Goal: Task Accomplishment & Management: Manage account settings

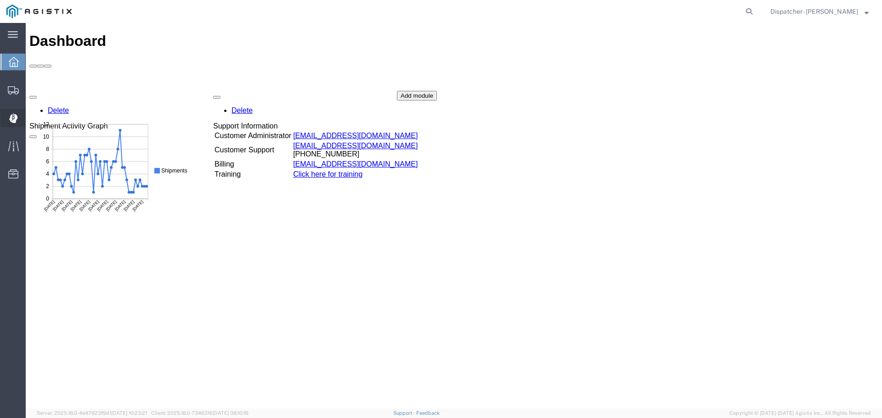
click at [14, 122] on icon at bounding box center [13, 118] width 8 height 9
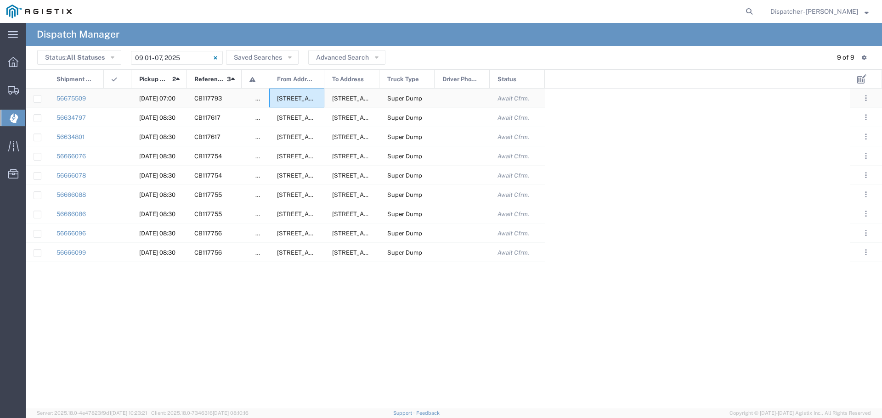
click at [301, 96] on span "[STREET_ADDRESS][US_STATE]" at bounding box center [322, 98] width 91 height 7
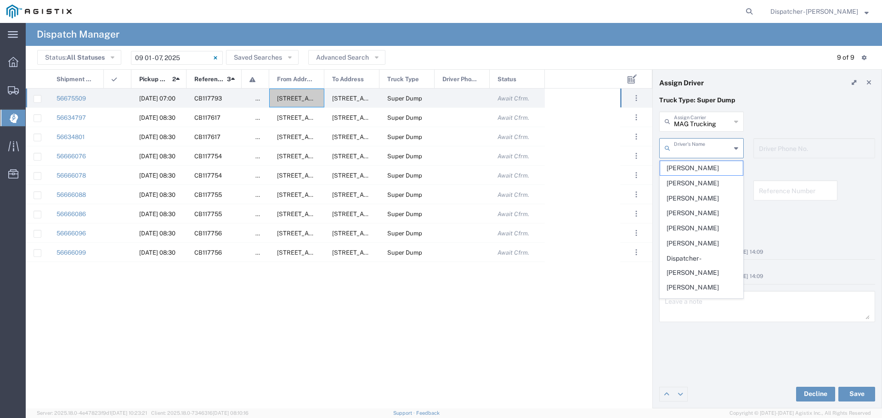
click at [710, 148] on input "text" at bounding box center [702, 148] width 57 height 16
click at [634, 318] on div "56634797 [DATE] 08:30 CB117617 false [STREET_ADDRESS][US_STATE] [STREET_ADDRESS…" at bounding box center [339, 249] width 626 height 320
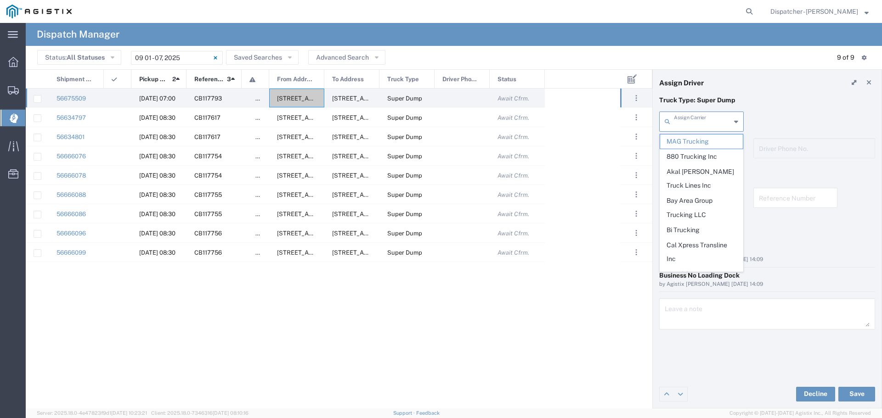
click at [710, 124] on input "text" at bounding box center [702, 121] width 57 height 16
click at [700, 224] on span "NCT Incorporation" at bounding box center [701, 231] width 83 height 14
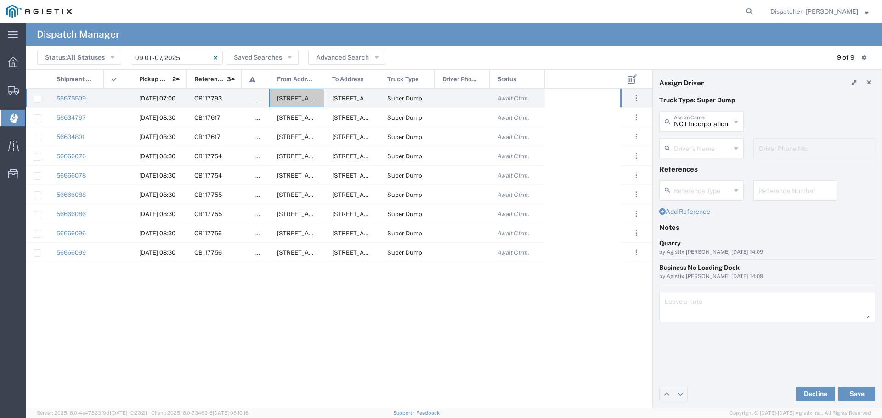
scroll to position [0, 0]
click at [698, 143] on input "text" at bounding box center [702, 148] width 57 height 16
click at [693, 155] on input "text" at bounding box center [702, 148] width 57 height 16
click at [692, 143] on input "text" at bounding box center [702, 148] width 57 height 16
click at [703, 176] on div "No Results Found" at bounding box center [701, 172] width 84 height 23
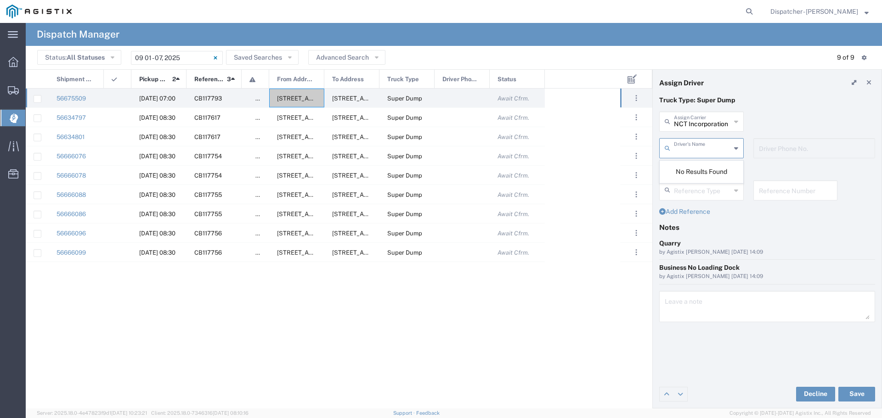
click at [693, 150] on input "text" at bounding box center [702, 148] width 57 height 16
click at [693, 171] on div "No Results Found" at bounding box center [701, 172] width 84 height 23
click at [701, 153] on input "text" at bounding box center [702, 148] width 57 height 16
click at [700, 171] on div "No Results Found" at bounding box center [701, 172] width 84 height 23
type input "NCT Incorporation"
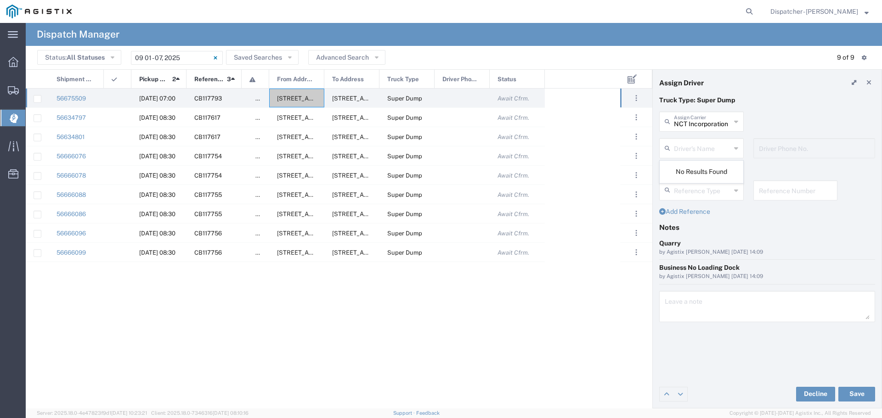
click at [707, 128] on input "NCT Incorporation" at bounding box center [702, 121] width 57 height 16
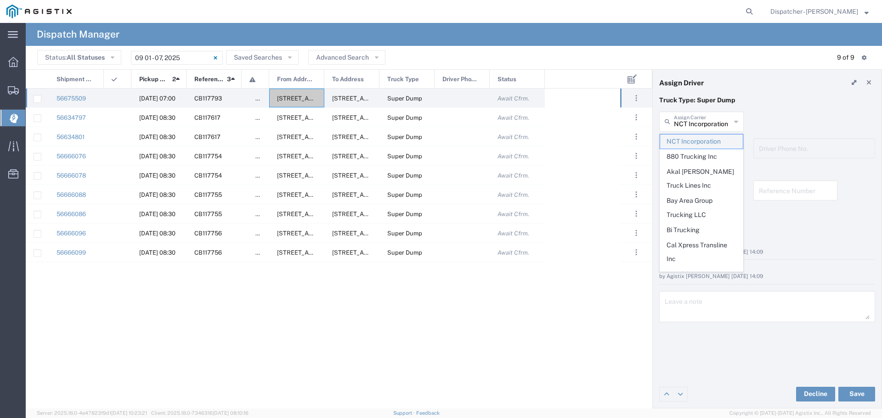
click at [707, 138] on span "NCT Incorporation" at bounding box center [701, 142] width 83 height 14
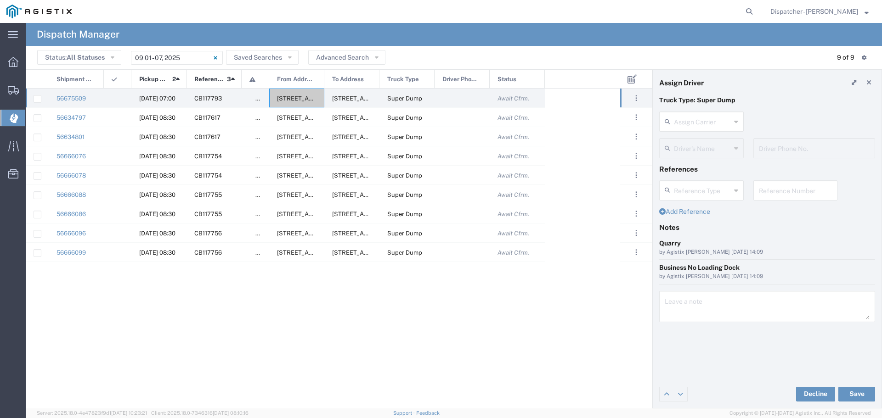
click at [741, 149] on div "Driver's Name" at bounding box center [701, 148] width 84 height 20
click at [731, 149] on div "Driver's Name" at bounding box center [701, 148] width 84 height 20
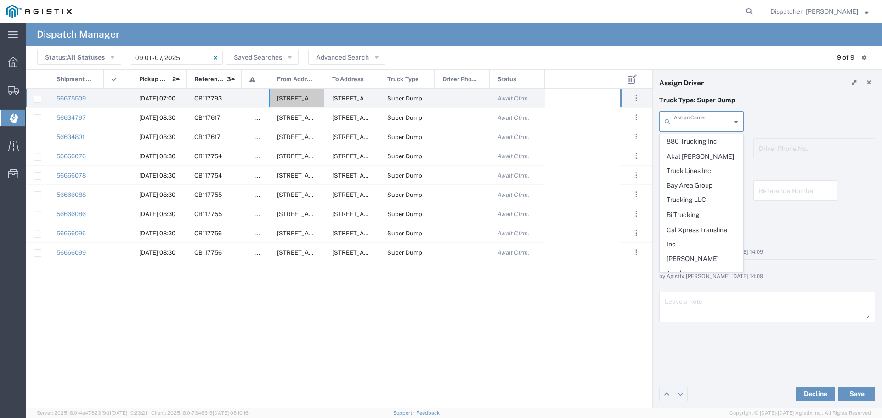
click at [715, 128] on input "text" at bounding box center [702, 121] width 57 height 16
click at [690, 224] on span "NCT Incorporation" at bounding box center [701, 231] width 83 height 14
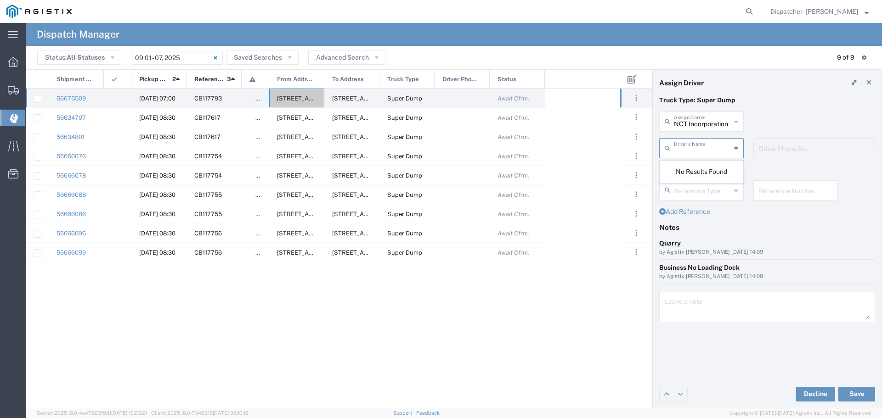
click at [699, 148] on input "text" at bounding box center [702, 148] width 57 height 16
click at [699, 165] on div "No Results Found" at bounding box center [701, 172] width 84 height 23
type input "NCT Incorporation"
click at [708, 126] on input "NCT Incorporation" at bounding box center [702, 121] width 57 height 16
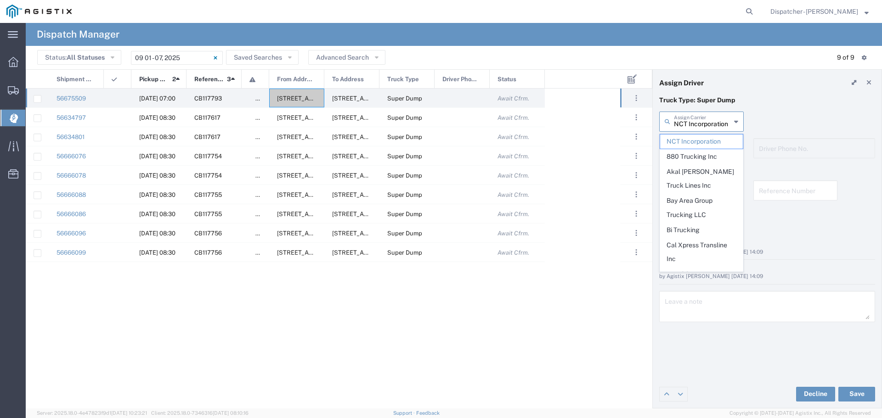
click at [740, 120] on div "NCT Incorporation Assign Carrier" at bounding box center [701, 122] width 84 height 20
click at [506, 96] on span "Await Cfrm." at bounding box center [513, 98] width 32 height 7
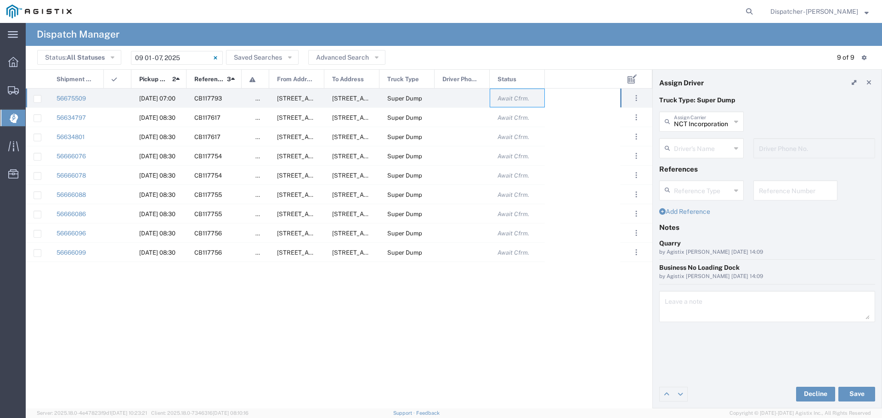
click at [709, 150] on input "text" at bounding box center [702, 148] width 57 height 16
click at [711, 121] on input "text" at bounding box center [702, 121] width 57 height 16
click at [709, 139] on span "MAG Trucking" at bounding box center [701, 142] width 83 height 14
type input "MAG Trucking"
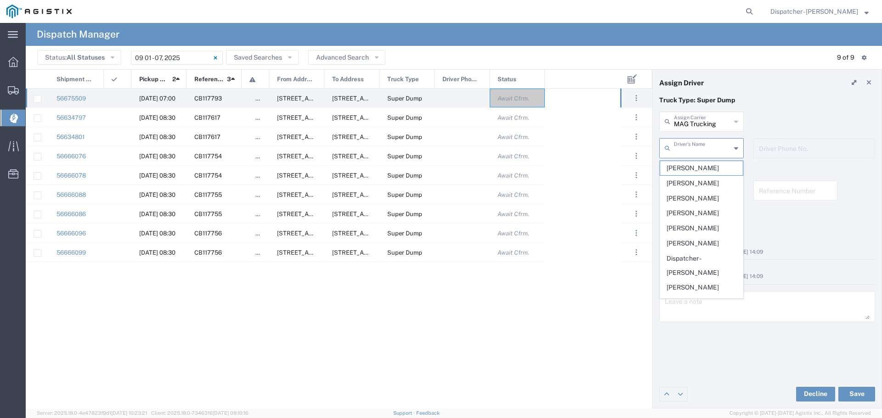
click at [701, 151] on input "text" at bounding box center [702, 148] width 57 height 16
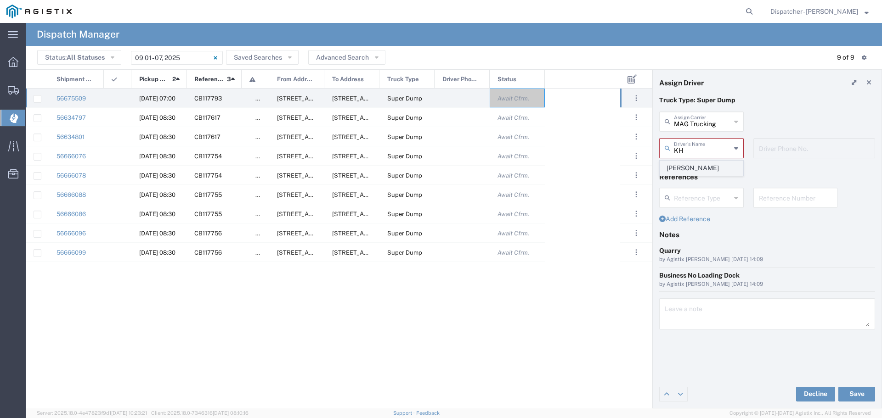
click at [677, 169] on span "[PERSON_NAME]" at bounding box center [701, 168] width 83 height 14
type input "[PERSON_NAME]"
type input "[PHONE_NUMBER]"
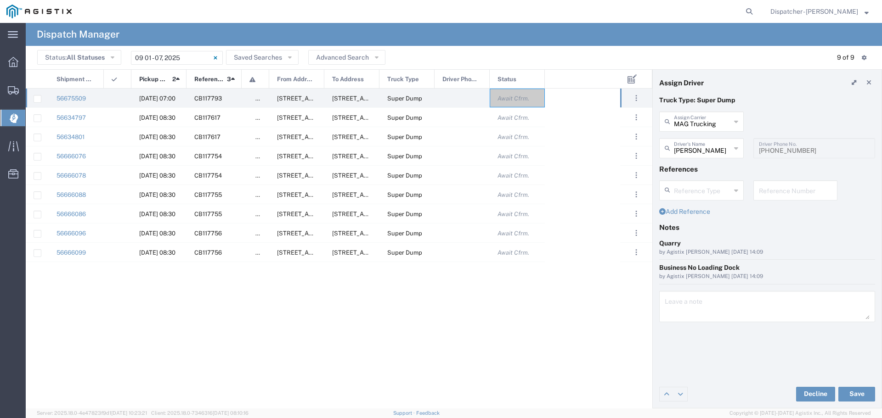
click at [719, 197] on input "text" at bounding box center [702, 190] width 57 height 16
click at [718, 193] on input "text" at bounding box center [702, 190] width 57 height 16
click at [740, 191] on div "Reference Type" at bounding box center [701, 190] width 84 height 20
click at [724, 194] on input "text" at bounding box center [702, 190] width 57 height 16
click at [735, 190] on icon at bounding box center [736, 190] width 4 height 15
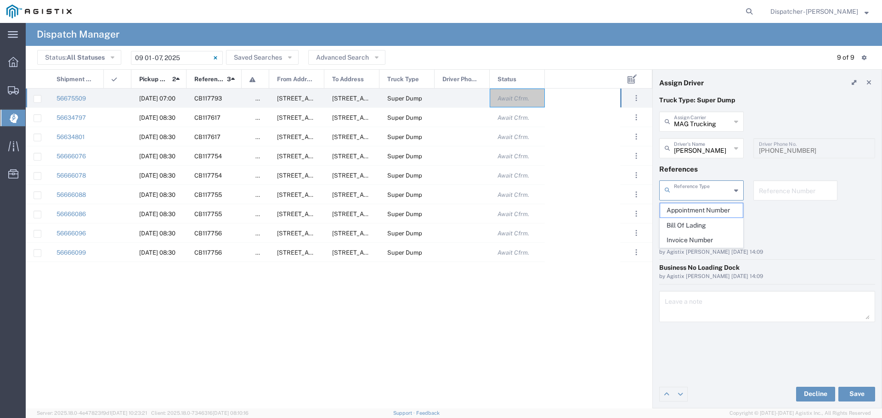
click at [581, 338] on div "56634797 [DATE] 08:30 CB117617 false [STREET_ADDRESS][US_STATE] [STREET_ADDRESS…" at bounding box center [323, 249] width 594 height 320
click at [857, 391] on button "Save" at bounding box center [856, 394] width 37 height 15
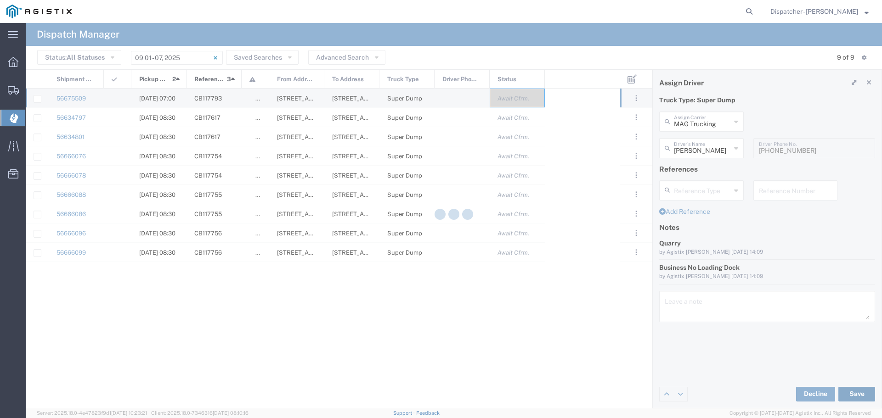
type input "[PERSON_NAME]"
type input "MAG Trucking"
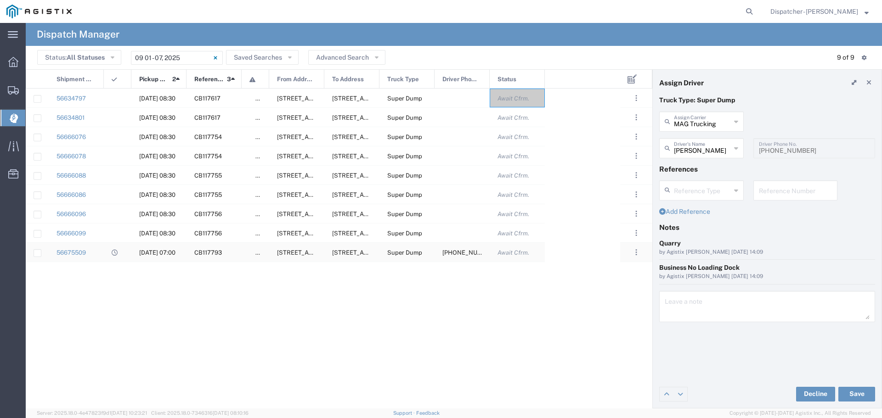
click at [407, 252] on span "Super Dump" at bounding box center [404, 252] width 35 height 7
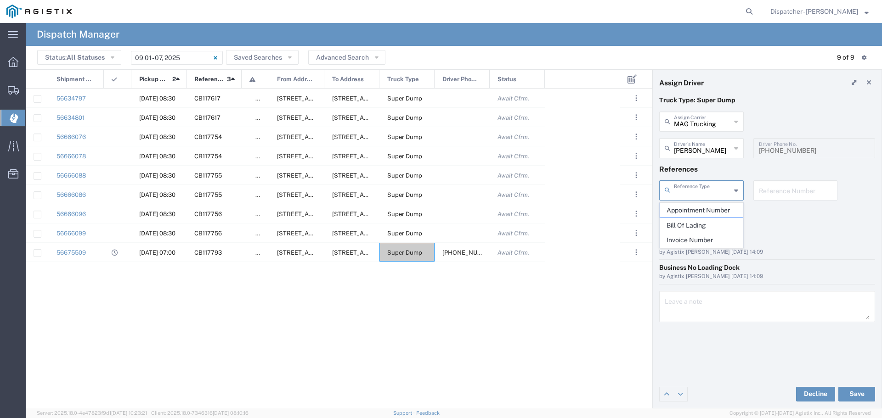
click at [724, 191] on input "text" at bounding box center [702, 190] width 57 height 16
click at [777, 242] on div "Quarry" at bounding box center [767, 244] width 216 height 10
click at [366, 254] on span "[STREET_ADDRESS][US_STATE]" at bounding box center [377, 252] width 91 height 7
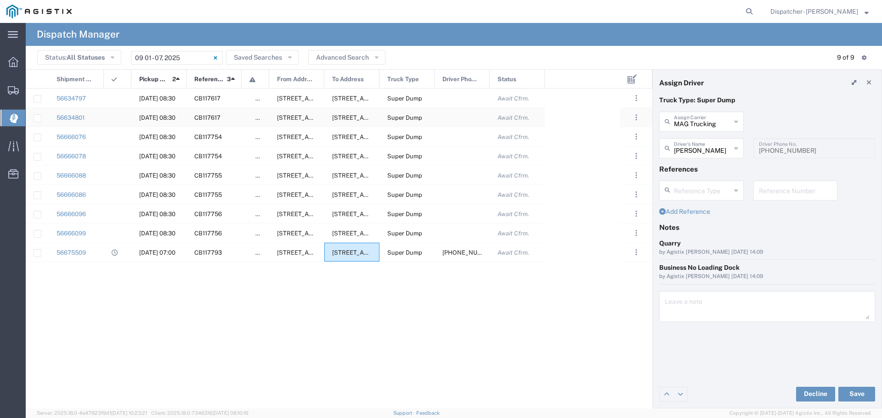
click at [146, 114] on div "[DATE] 08:30" at bounding box center [158, 117] width 55 height 19
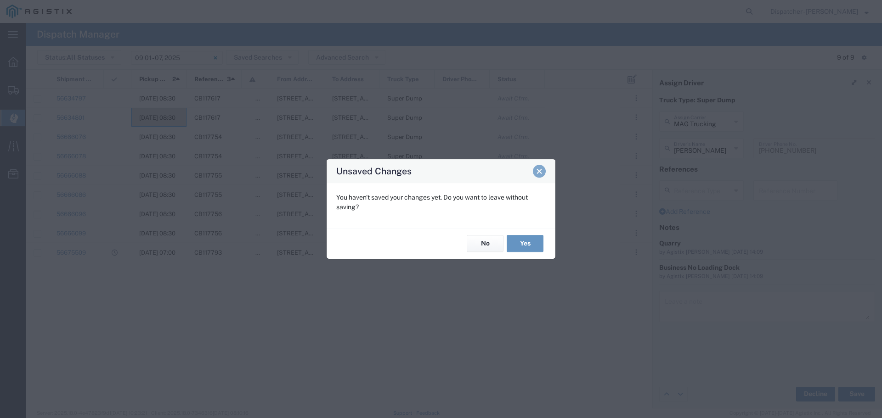
click at [540, 175] on button "Close" at bounding box center [539, 171] width 13 height 13
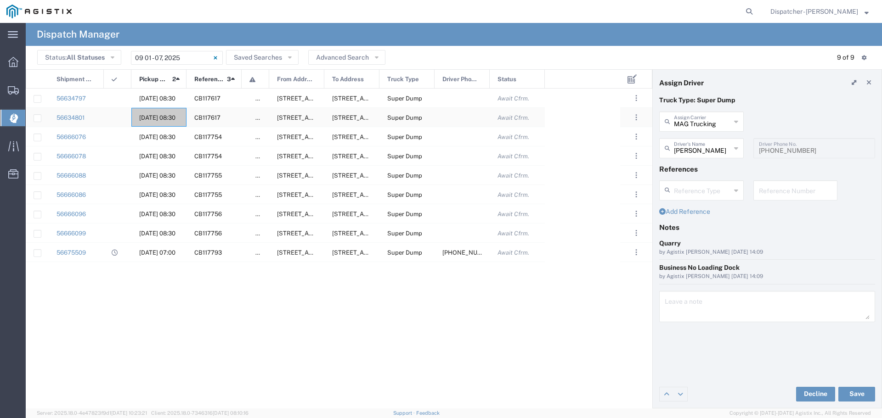
click at [488, 118] on div at bounding box center [461, 117] width 55 height 19
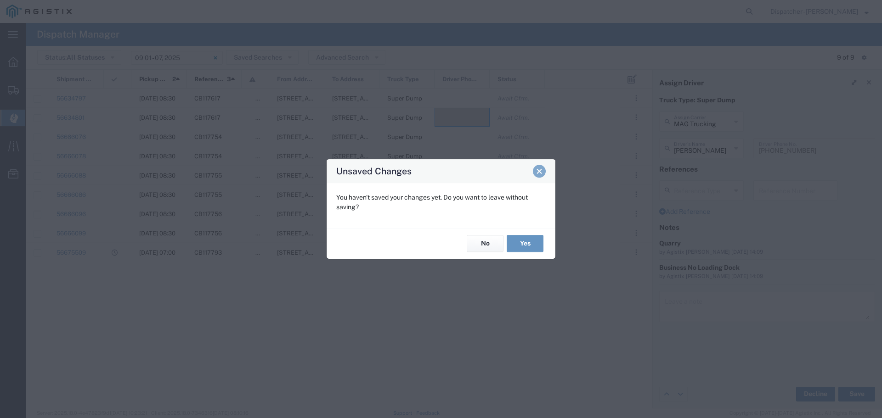
click at [542, 172] on span "Close" at bounding box center [539, 171] width 6 height 6
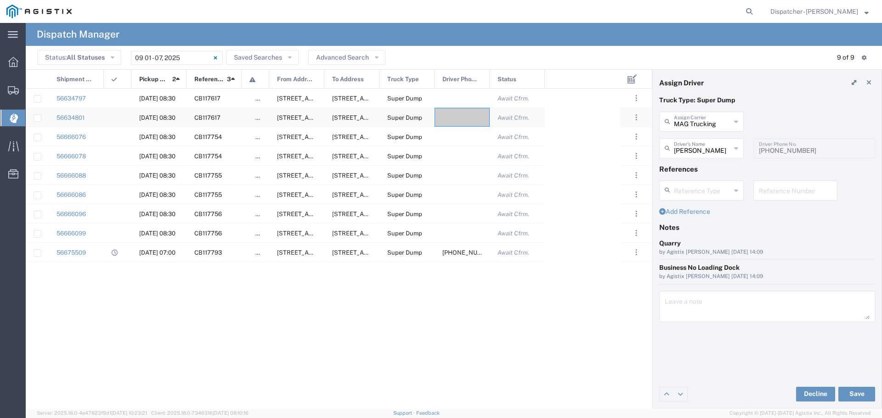
click at [99, 119] on div "56634801" at bounding box center [76, 117] width 55 height 19
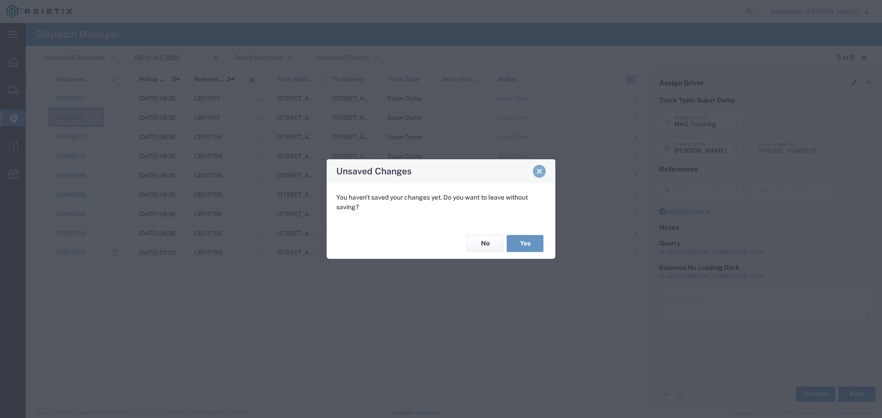
click at [538, 172] on span "Close" at bounding box center [539, 171] width 6 height 6
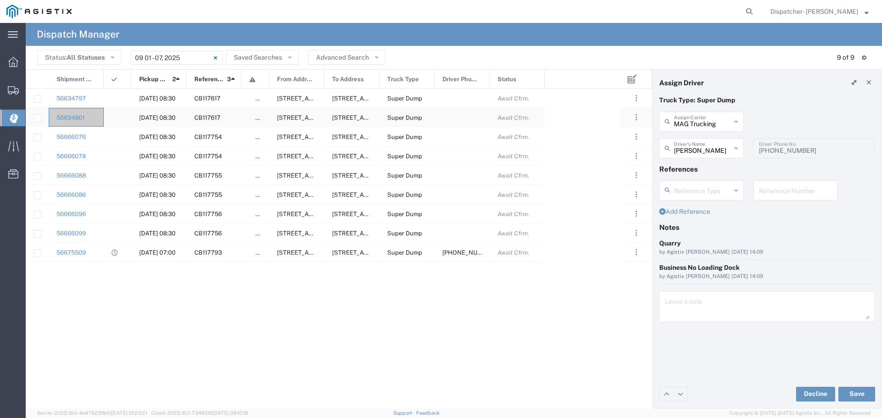
click at [34, 117] on input "Press Space to toggle row selection (unchecked)" at bounding box center [37, 118] width 7 height 7
click at [35, 117] on input "Press Space to toggle row selection (checked)" at bounding box center [37, 117] width 7 height 7
checkbox input "false"
click at [580, 117] on div "56634797 [DATE] 08:30 CB117617 false [STREET_ADDRESS][US_STATE] [STREET_ADDRESS…" at bounding box center [323, 249] width 594 height 320
click at [613, 119] on div "56634797 [DATE] 08:30 CB117617 false [STREET_ADDRESS][US_STATE] [STREET_ADDRESS…" at bounding box center [323, 249] width 594 height 320
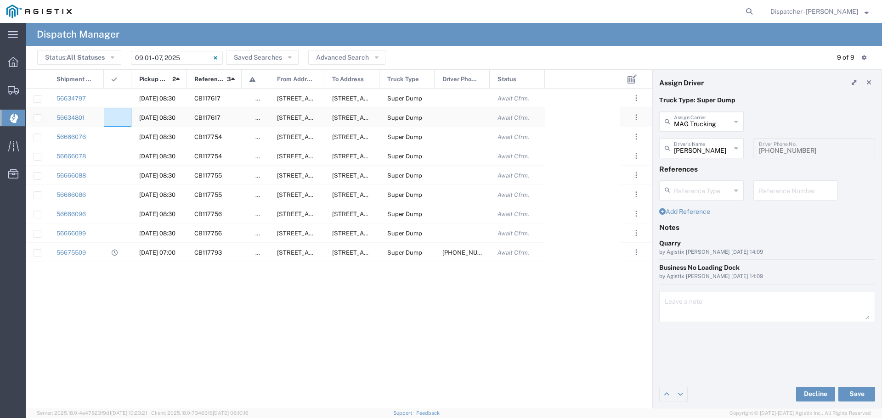
click at [120, 116] on div at bounding box center [118, 117] width 28 height 19
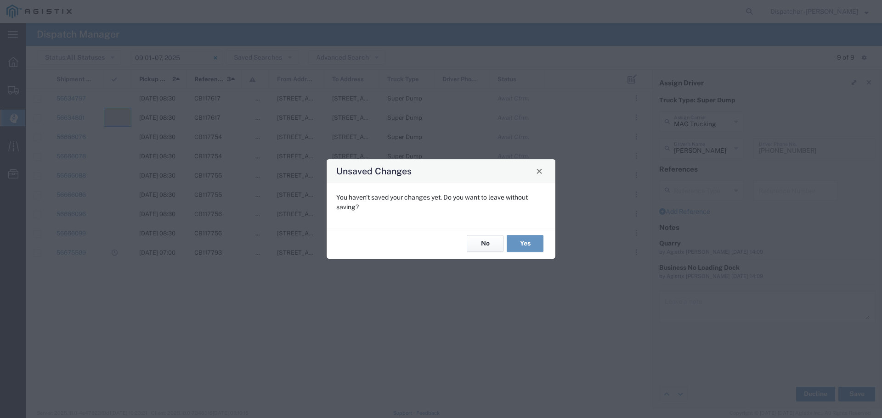
click at [494, 243] on button "No" at bounding box center [485, 244] width 37 height 17
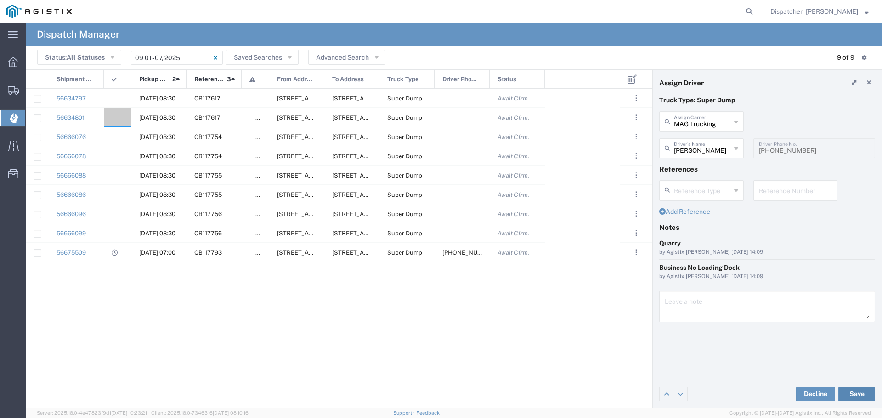
click at [861, 394] on button "Save" at bounding box center [856, 394] width 37 height 15
click at [471, 116] on div at bounding box center [461, 117] width 55 height 19
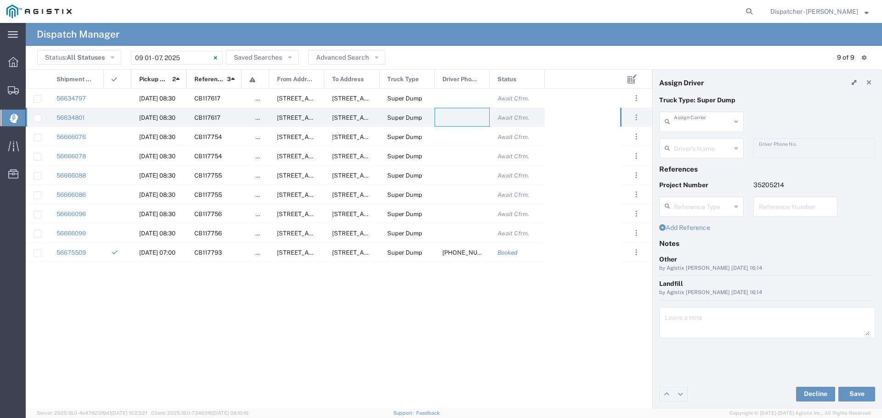
click at [719, 122] on input "text" at bounding box center [702, 121] width 57 height 16
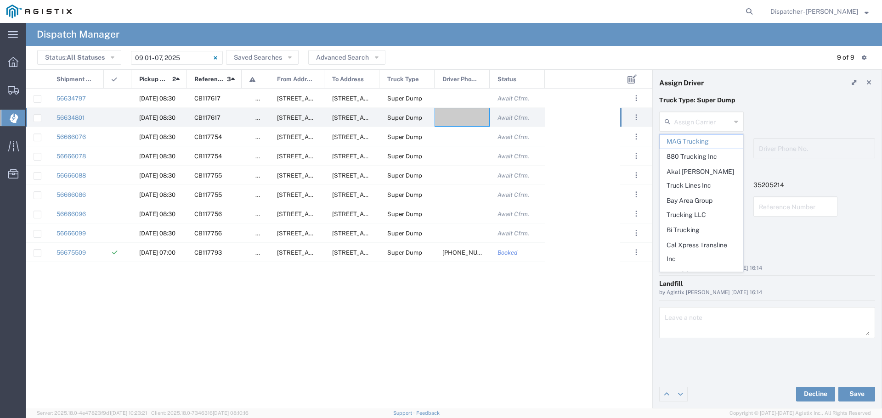
click at [790, 82] on header "Assign Driver" at bounding box center [767, 83] width 229 height 26
type input "MAG Trucking"
click at [705, 122] on input "text" at bounding box center [702, 121] width 57 height 16
click at [706, 135] on span "MAG Trucking" at bounding box center [701, 142] width 83 height 14
click at [709, 125] on input "text" at bounding box center [702, 121] width 57 height 16
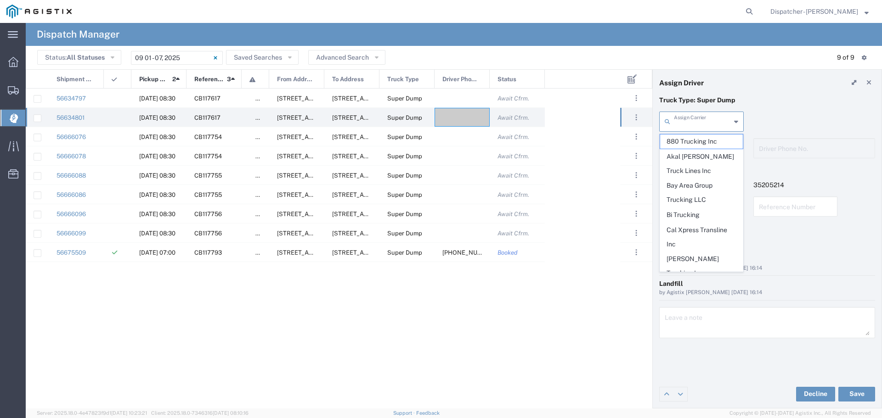
click at [698, 124] on input "text" at bounding box center [702, 121] width 57 height 16
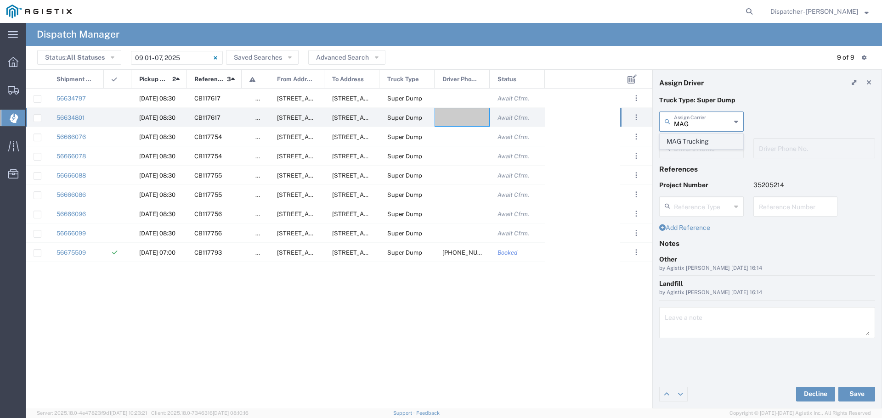
click at [702, 136] on span "MAG Trucking" at bounding box center [701, 142] width 83 height 14
type input "MAG Trucking"
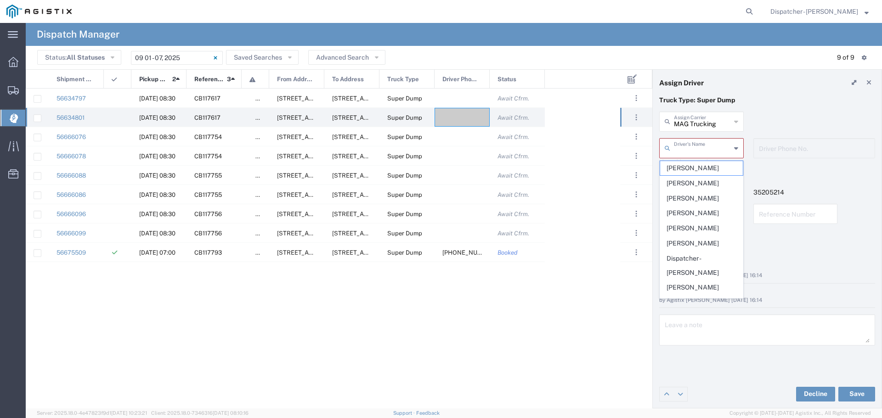
click at [700, 149] on input "text" at bounding box center [702, 148] width 57 height 16
click at [694, 217] on span "[PERSON_NAME]" at bounding box center [701, 210] width 83 height 14
type input "[PERSON_NAME]"
type input "5103295144"
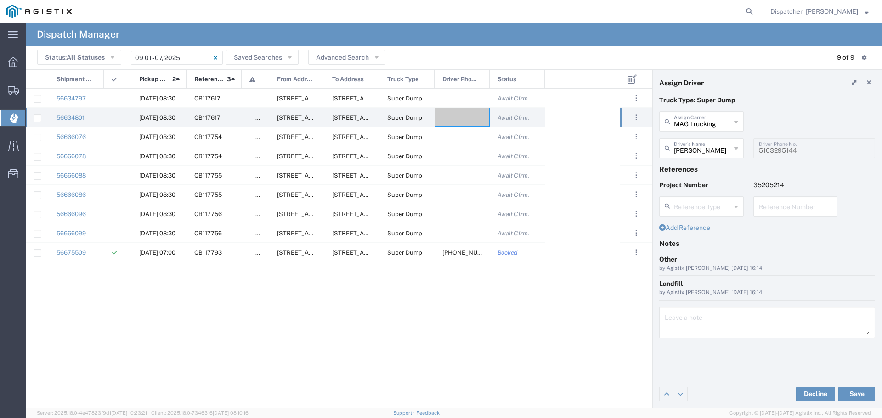
click at [855, 386] on div "Decline Save" at bounding box center [767, 395] width 229 height 28
click at [855, 393] on button "Save" at bounding box center [856, 394] width 37 height 15
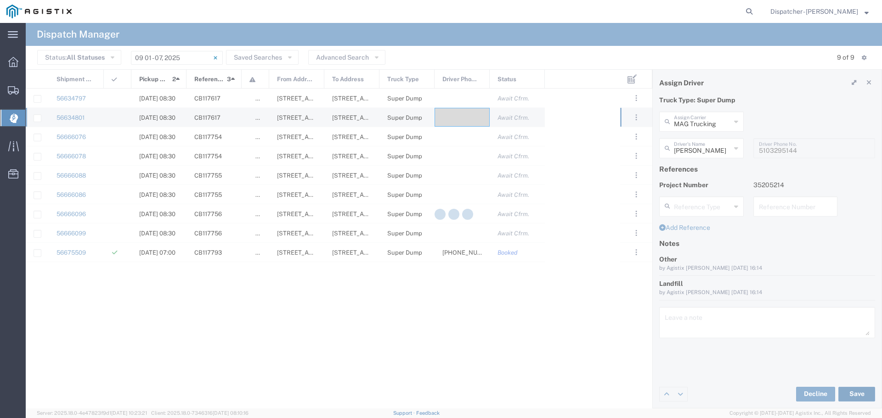
type input "[PERSON_NAME]"
type input "MAG Trucking"
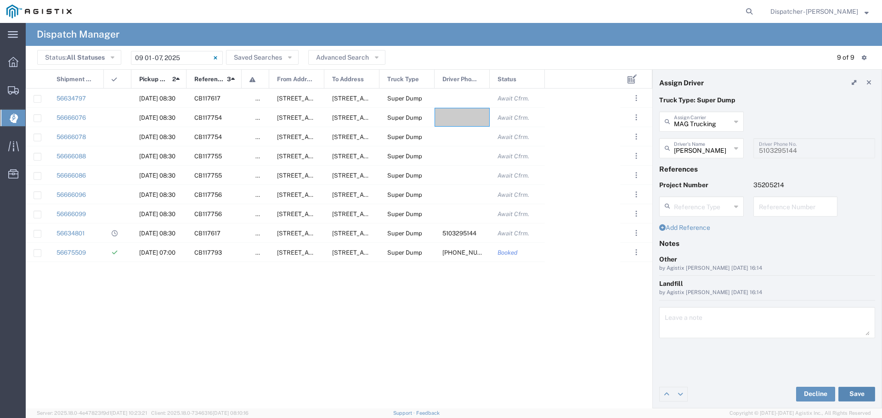
click at [856, 392] on button "Save" at bounding box center [856, 394] width 37 height 15
click at [123, 99] on div at bounding box center [118, 98] width 28 height 19
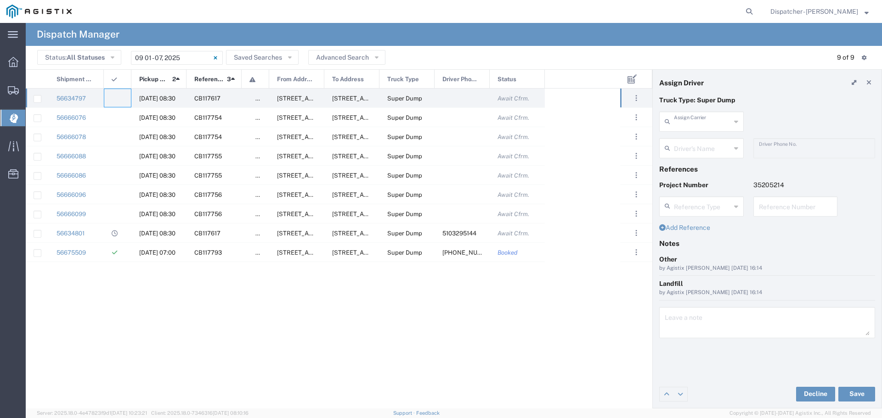
click at [699, 124] on input "text" at bounding box center [702, 121] width 57 height 16
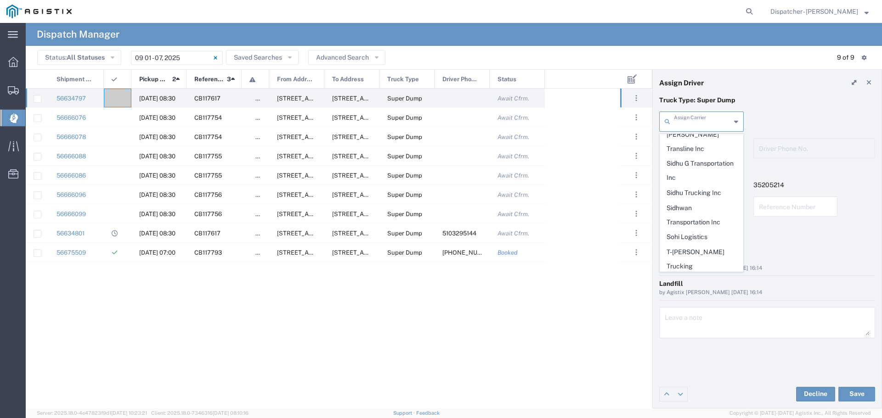
scroll to position [527, 0]
click at [709, 241] on span "T-[PERSON_NAME] Trucking" at bounding box center [701, 255] width 83 height 28
type input "T-[PERSON_NAME] Trucking"
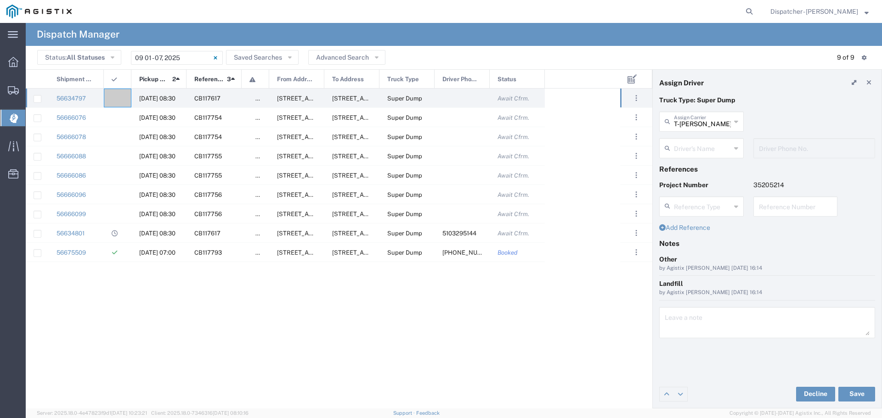
scroll to position [0, 0]
click at [720, 153] on input "text" at bounding box center [702, 148] width 57 height 16
click at [703, 169] on span "[PERSON_NAME]" at bounding box center [701, 168] width 83 height 14
type input "[PERSON_NAME]"
type input "5105899445"
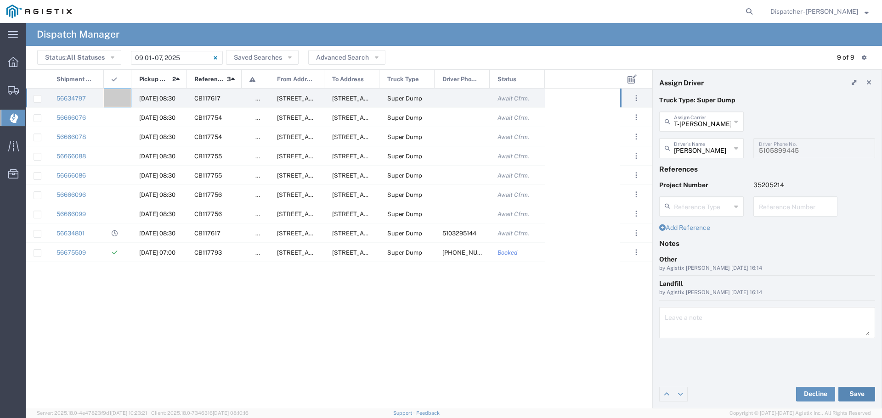
click at [852, 391] on button "Save" at bounding box center [856, 394] width 37 height 15
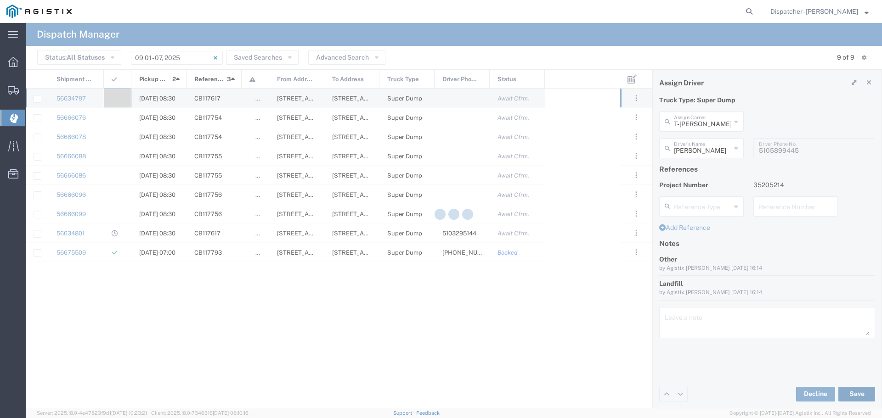
type input "[PERSON_NAME]"
type input "T-[PERSON_NAME] Trucking"
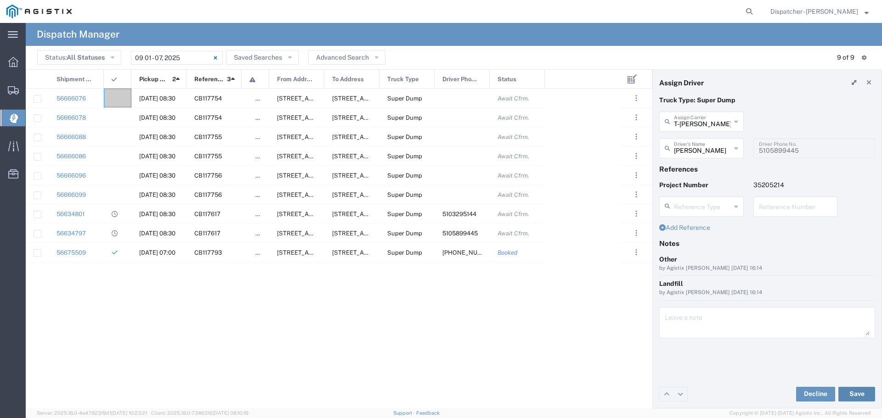
click at [861, 393] on button "Save" at bounding box center [856, 394] width 37 height 15
click at [32, 87] on span "Shipments" at bounding box center [28, 90] width 6 height 18
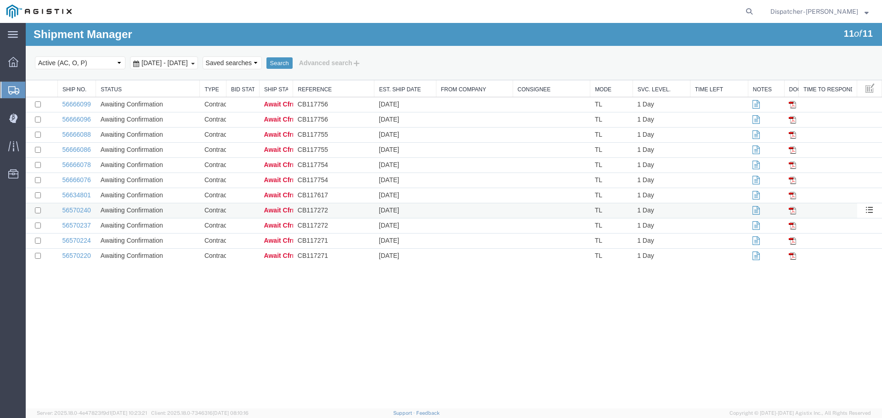
click at [225, 210] on td "Contract Rate" at bounding box center [213, 210] width 27 height 15
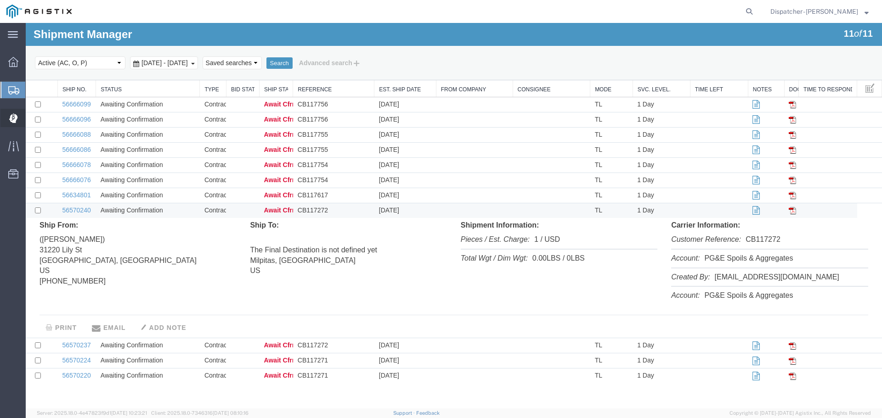
click at [17, 122] on icon at bounding box center [13, 118] width 9 height 10
